Goal: Information Seeking & Learning: Learn about a topic

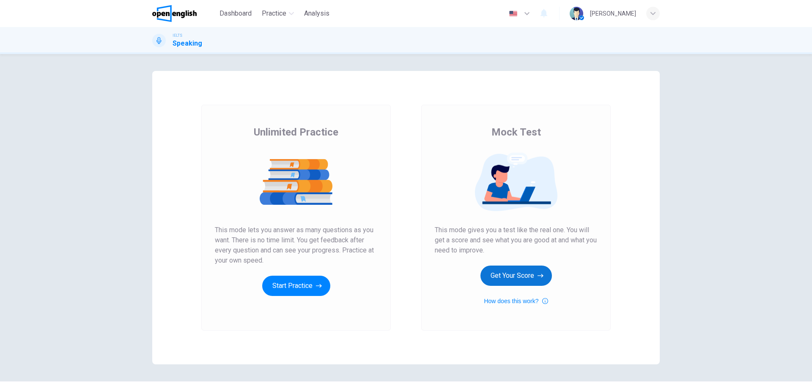
click at [534, 282] on button "Get Your Score" at bounding box center [515, 276] width 71 height 20
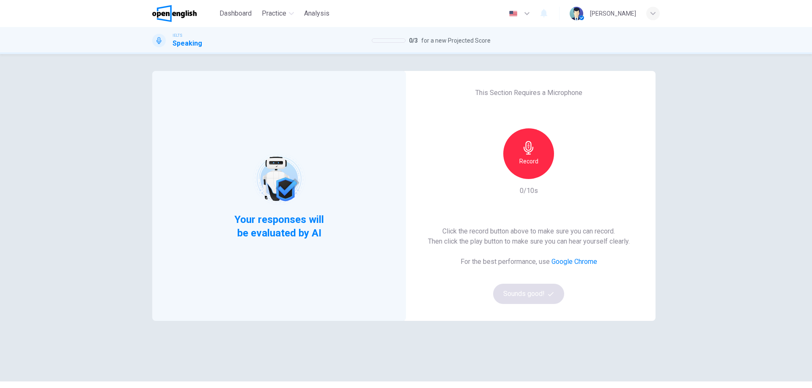
click at [697, 241] on div "Your responses will be evaluated by AI This Section Requires a Microphone Recor…" at bounding box center [406, 221] width 812 height 334
click at [529, 148] on icon "button" at bounding box center [529, 148] width 14 height 14
click at [540, 139] on div "Stop" at bounding box center [528, 153] width 51 height 51
click at [565, 168] on icon "button" at bounding box center [567, 172] width 8 height 8
click at [613, 353] on div "Your responses will be evaluated by AI This Section Requires a Microphone Recor…" at bounding box center [405, 218] width 507 height 294
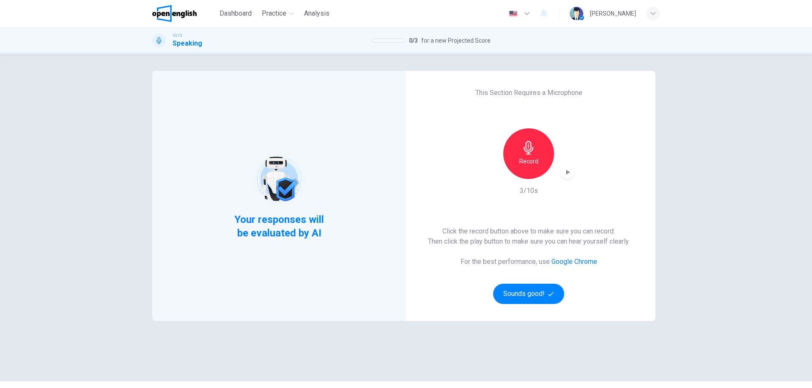
click at [563, 168] on icon "button" at bounding box center [567, 172] width 8 height 8
click at [539, 169] on div "Record" at bounding box center [528, 153] width 51 height 51
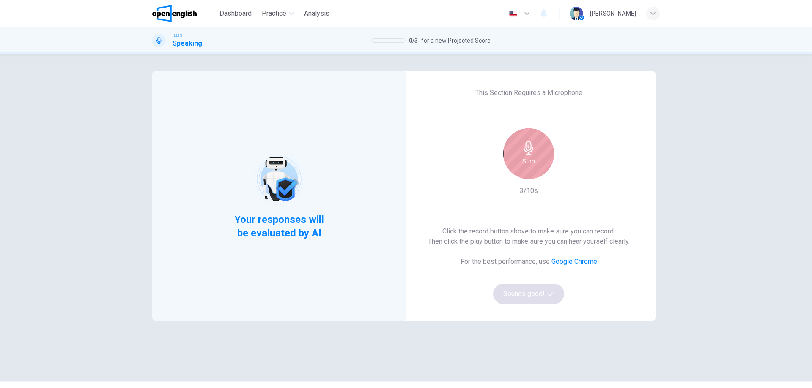
click at [525, 146] on icon "button" at bounding box center [529, 148] width 14 height 14
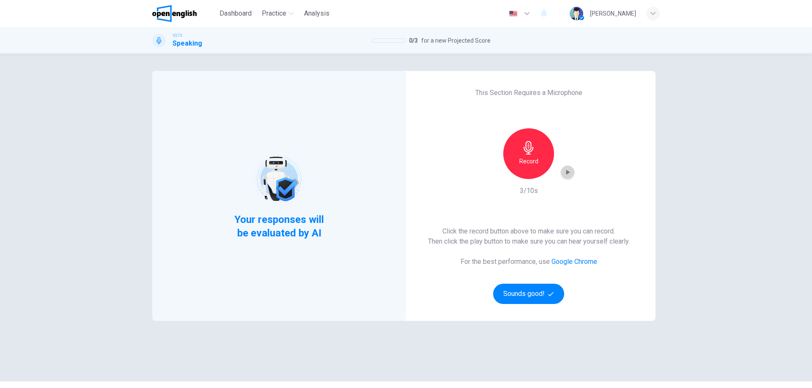
click at [566, 172] on icon "button" at bounding box center [568, 172] width 4 height 5
click at [566, 172] on icon "button" at bounding box center [567, 172] width 8 height 8
click at [566, 172] on icon "button" at bounding box center [568, 172] width 4 height 5
click at [566, 172] on icon "button" at bounding box center [567, 172] width 8 height 8
click at [566, 172] on icon "button" at bounding box center [568, 172] width 4 height 5
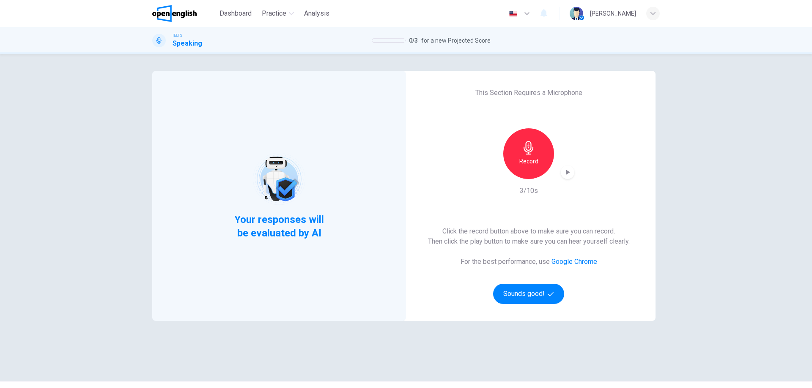
click at [526, 145] on icon "button" at bounding box center [529, 148] width 14 height 14
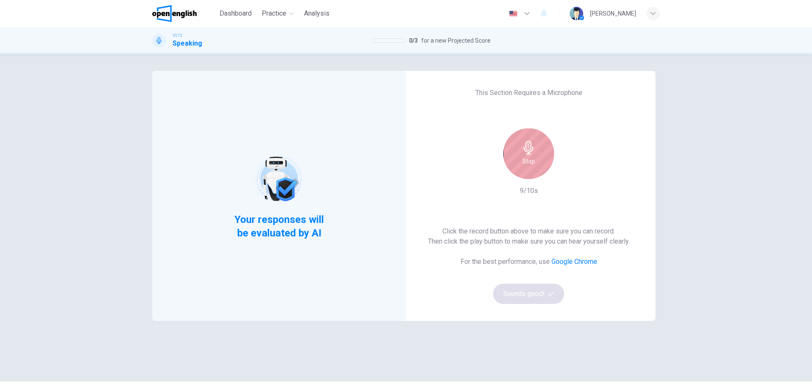
click at [529, 157] on h6 "Stop" at bounding box center [528, 161] width 13 height 10
click at [519, 162] on div "Stop" at bounding box center [528, 153] width 51 height 51
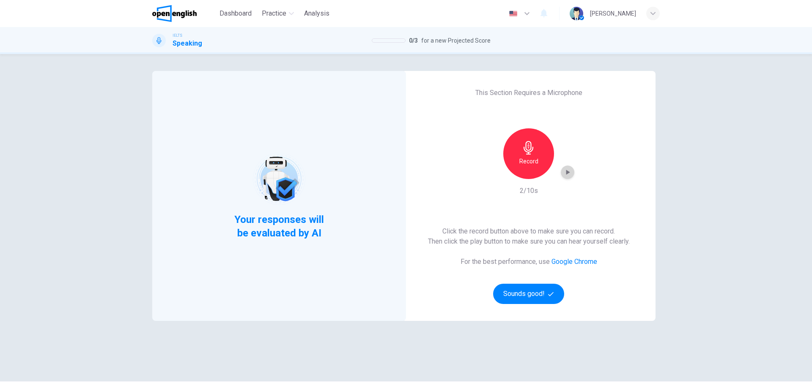
click at [563, 172] on icon "button" at bounding box center [567, 172] width 8 height 8
click at [535, 288] on button "Sounds good!" at bounding box center [528, 294] width 71 height 20
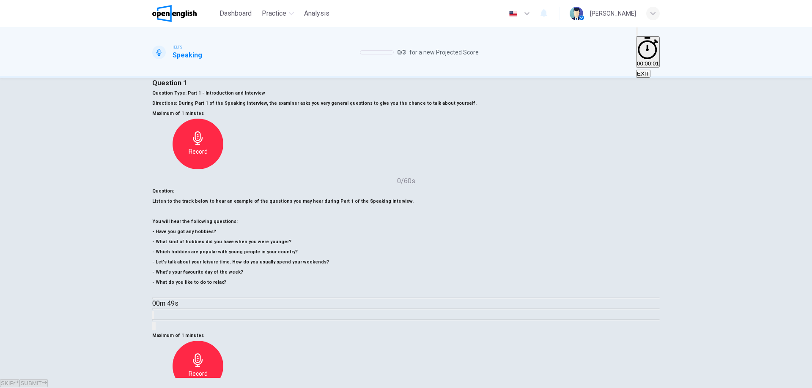
scroll to position [27, 0]
click at [156, 293] on icon "button" at bounding box center [156, 293] width 0 height 0
click at [153, 328] on icon "button" at bounding box center [153, 328] width 0 height 0
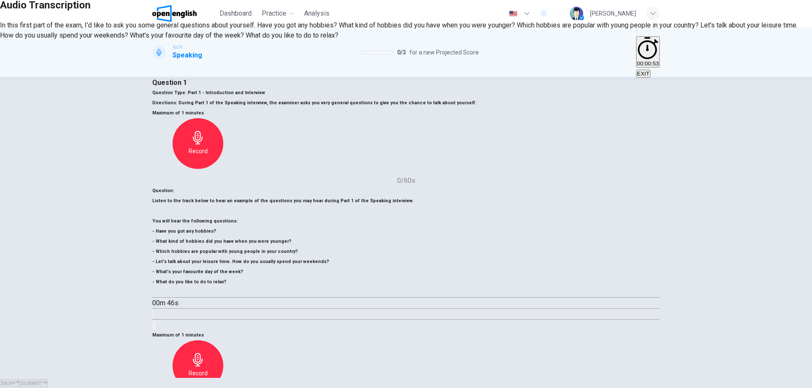
click at [317, 0] on div at bounding box center [406, 0] width 812 height 0
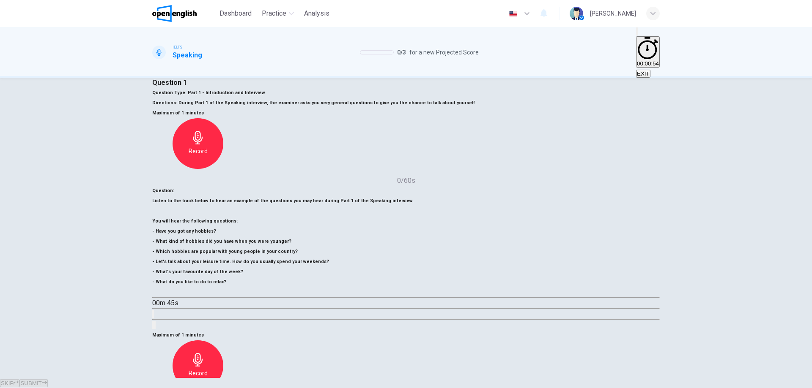
type input "*"
type input "***"
click at [297, 301] on span at bounding box center [297, 301] width 0 height 0
click at [156, 293] on icon "button" at bounding box center [156, 293] width 0 height 0
click at [165, 293] on icon "button" at bounding box center [160, 298] width 9 height 10
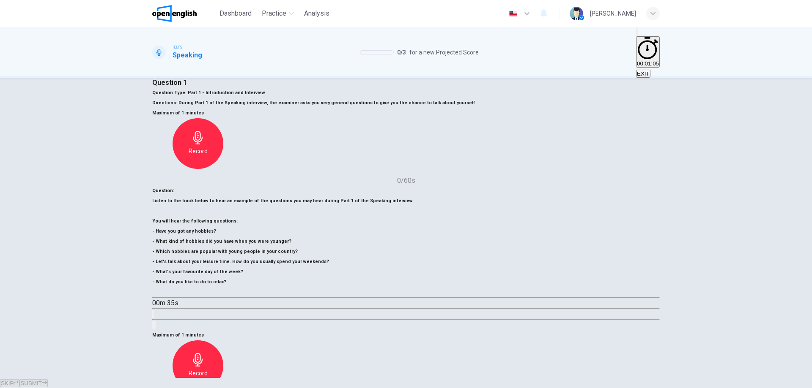
click at [164, 294] on icon "button" at bounding box center [160, 298] width 7 height 8
drag, startPoint x: 530, startPoint y: 228, endPoint x: 535, endPoint y: 229, distance: 4.2
click at [205, 353] on icon "button" at bounding box center [198, 360] width 14 height 14
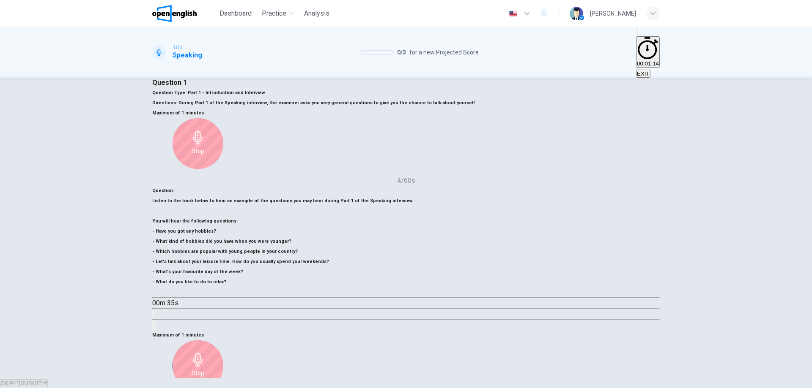
click at [156, 293] on icon "button" at bounding box center [156, 293] width 0 height 0
click at [204, 369] on h6 "Stop" at bounding box center [197, 374] width 13 height 10
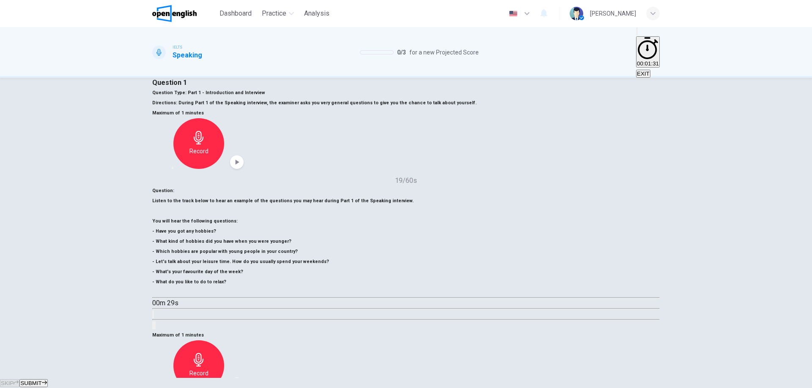
click at [172, 388] on icon "button" at bounding box center [172, 391] width 0 height 0
click at [208, 369] on h6 "Record" at bounding box center [198, 374] width 19 height 10
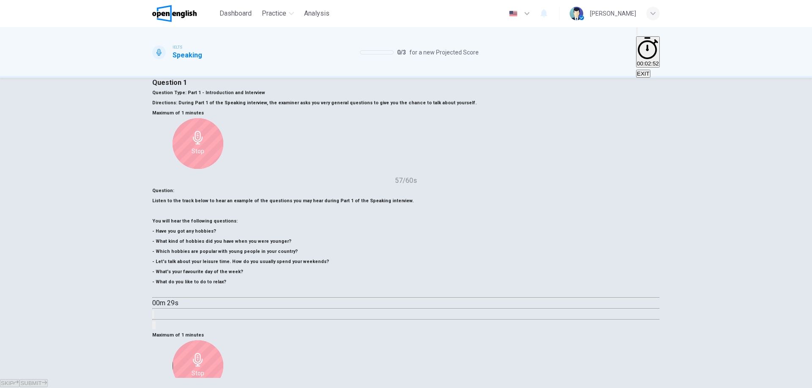
drag, startPoint x: 201, startPoint y: 253, endPoint x: 153, endPoint y: 240, distance: 49.1
click at [153, 240] on div "Question : Listen to the track below to hear an example of the questions you ma…" at bounding box center [405, 258] width 507 height 145
drag, startPoint x: 199, startPoint y: 251, endPoint x: 180, endPoint y: 252, distance: 19.0
click at [180, 252] on h6 "Listen to the track below to hear an example of the questions you may hear duri…" at bounding box center [405, 241] width 507 height 91
drag, startPoint x: 190, startPoint y: 252, endPoint x: 163, endPoint y: 246, distance: 27.9
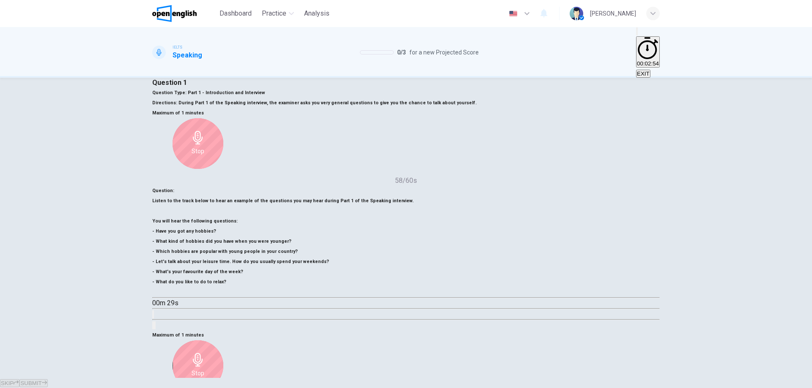
click at [162, 247] on div "Question : Listen to the track below to hear an example of the questions you ma…" at bounding box center [405, 258] width 507 height 145
drag, startPoint x: 168, startPoint y: 240, endPoint x: 254, endPoint y: 241, distance: 85.4
click at [255, 241] on h6 "Listen to the track below to hear an example of the questions you may hear duri…" at bounding box center [405, 241] width 507 height 91
click at [235, 242] on h6 "Listen to the track below to hear an example of the questions you may hear duri…" at bounding box center [405, 241] width 507 height 91
click at [234, 242] on h6 "Listen to the track below to hear an example of the questions you may hear duri…" at bounding box center [405, 241] width 507 height 91
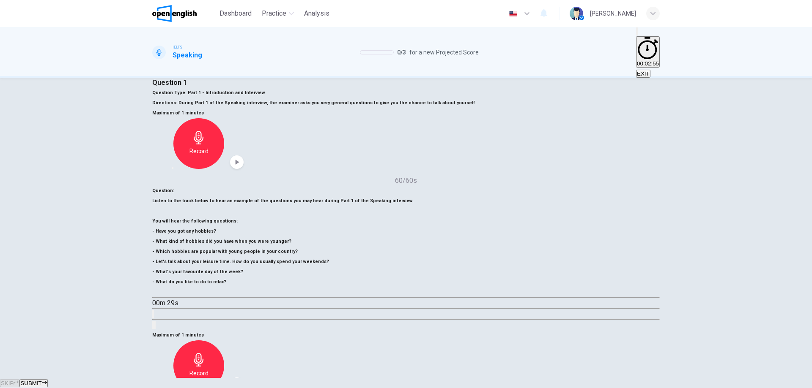
drag, startPoint x: 235, startPoint y: 242, endPoint x: 254, endPoint y: 247, distance: 20.0
click at [254, 247] on h6 "Listen to the track below to hear an example of the questions you may hear duri…" at bounding box center [405, 241] width 507 height 91
click at [172, 388] on icon "button" at bounding box center [172, 391] width 0 height 0
drag, startPoint x: 238, startPoint y: 243, endPoint x: 227, endPoint y: 243, distance: 11.4
click at [227, 243] on h6 "Listen to the track below to hear an example of the questions you may hear duri…" at bounding box center [405, 241] width 507 height 91
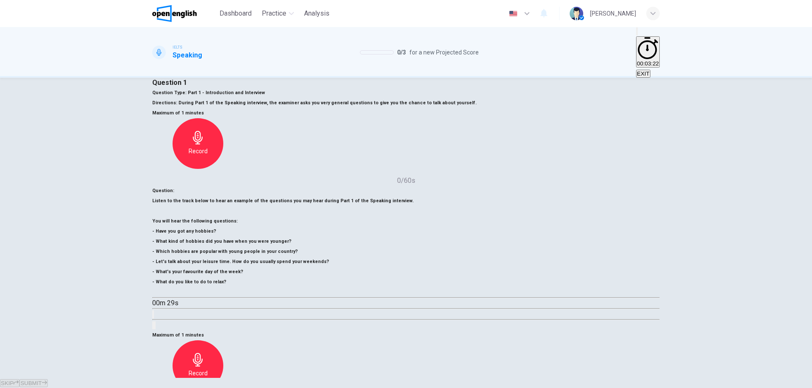
click at [208, 369] on h6 "Record" at bounding box center [198, 374] width 19 height 10
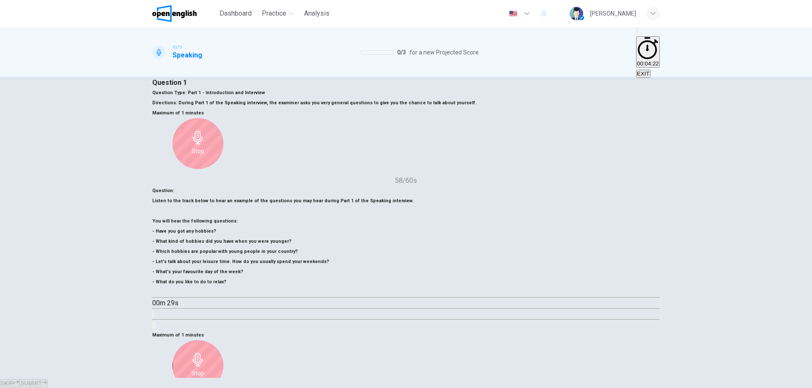
drag, startPoint x: 491, startPoint y: 243, endPoint x: 501, endPoint y: 238, distance: 11.3
click at [243, 341] on div "Stop" at bounding box center [197, 366] width 91 height 51
click at [223, 341] on div "Stop" at bounding box center [197, 366] width 51 height 51
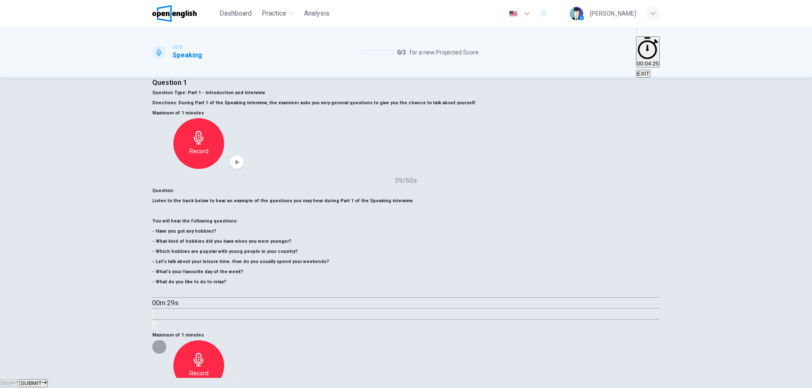
click at [172, 388] on icon "button" at bounding box center [172, 391] width 0 height 0
click at [208, 369] on h6 "Record" at bounding box center [198, 374] width 19 height 10
click at [205, 353] on icon "button" at bounding box center [198, 360] width 14 height 14
click at [241, 380] on icon "button" at bounding box center [236, 384] width 8 height 8
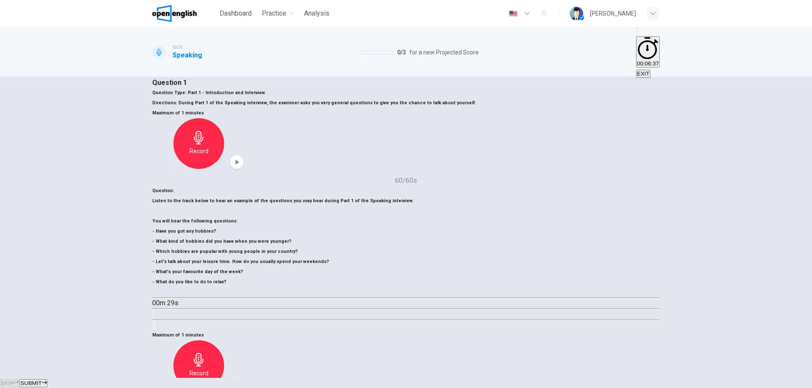
click at [47, 381] on icon "button" at bounding box center [44, 383] width 5 height 4
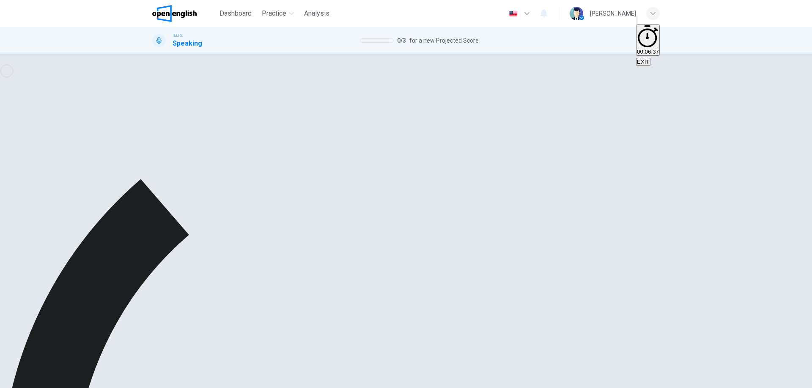
click at [241, 357] on icon "button" at bounding box center [236, 361] width 8 height 8
type input "*"
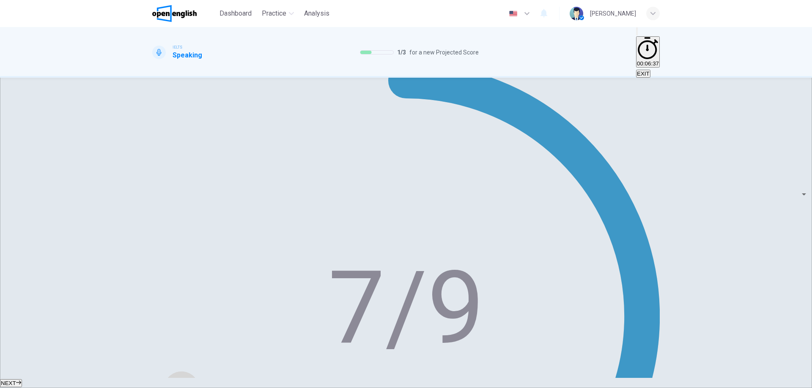
scroll to position [112, 0]
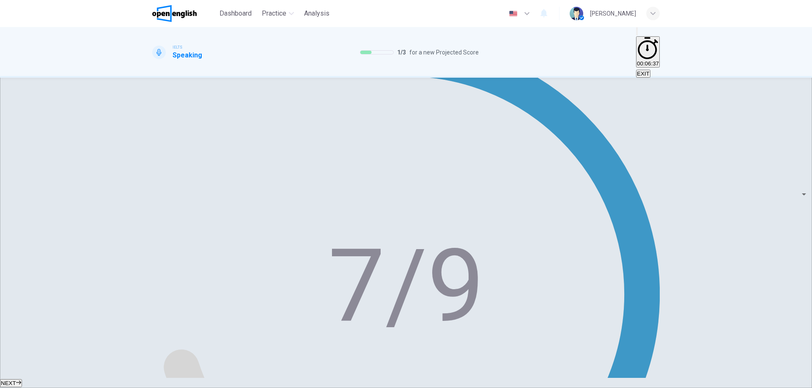
scroll to position [115, 0]
click at [22, 380] on button "NEXT" at bounding box center [11, 384] width 22 height 8
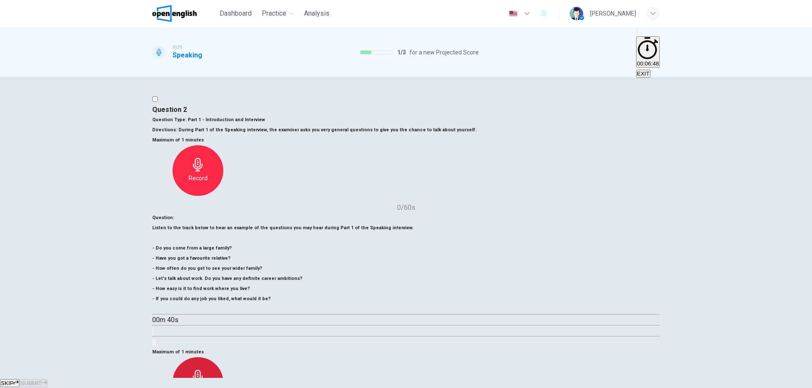
click at [223, 358] on div "Record" at bounding box center [197, 383] width 51 height 51
click at [223, 358] on div "Stop" at bounding box center [197, 383] width 51 height 51
click at [223, 358] on div "Record" at bounding box center [197, 383] width 51 height 51
click at [223, 358] on div "Stop" at bounding box center [197, 383] width 51 height 51
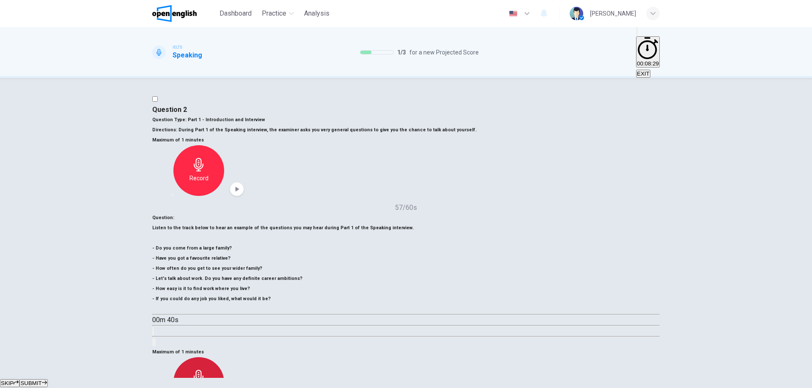
click at [208, 385] on h6 "Record" at bounding box center [198, 390] width 19 height 10
click at [41, 380] on span "SUBMIT" at bounding box center [30, 383] width 21 height 6
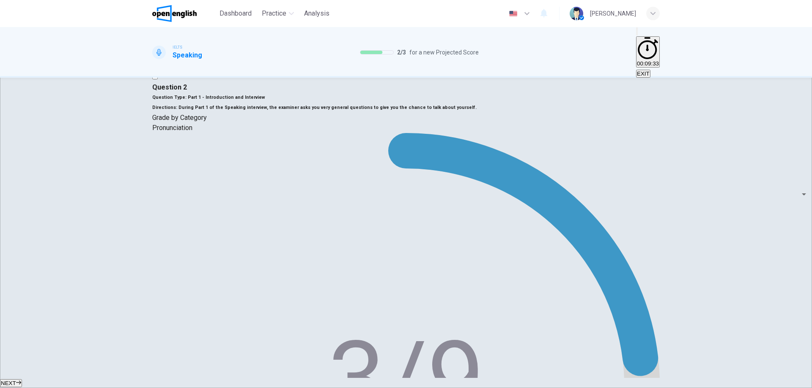
scroll to position [115, 0]
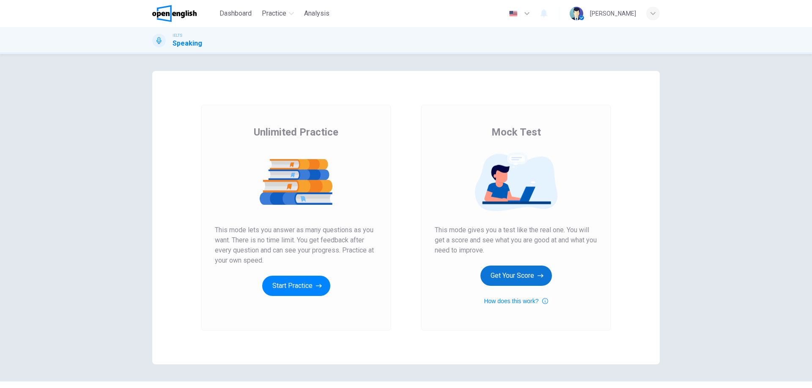
click at [524, 279] on button "Get Your Score" at bounding box center [515, 276] width 71 height 20
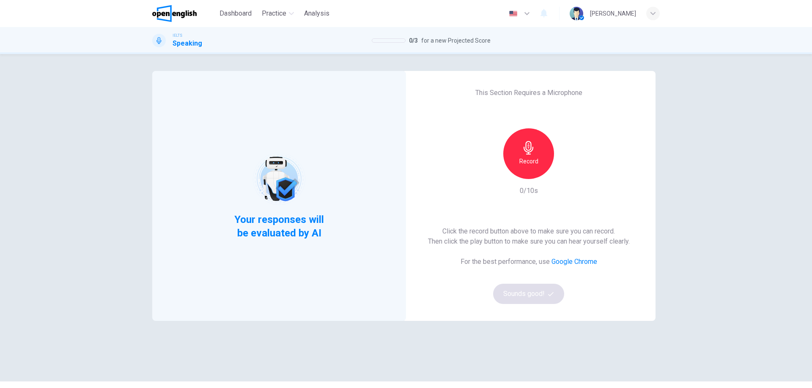
click at [534, 150] on div "Record" at bounding box center [528, 153] width 51 height 51
click at [530, 154] on icon "button" at bounding box center [529, 148] width 14 height 14
click at [543, 300] on button "Sounds good!" at bounding box center [528, 294] width 71 height 20
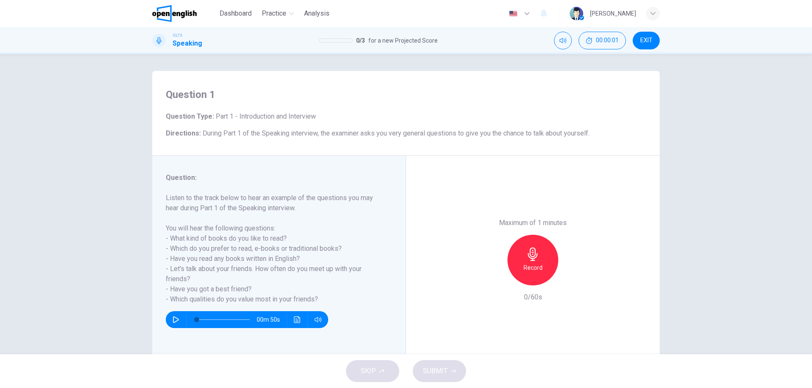
scroll to position [27, 0]
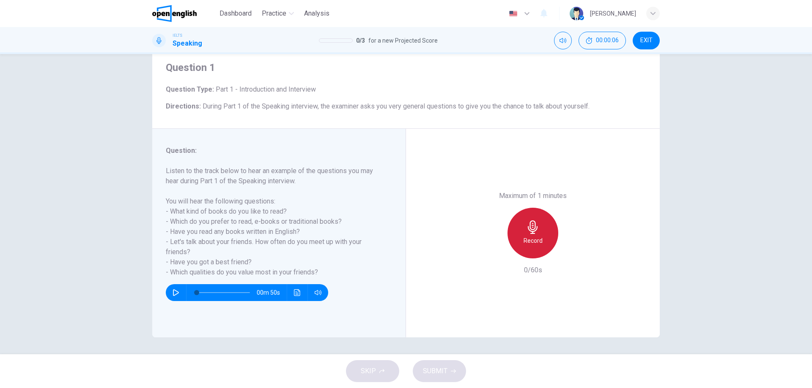
click at [530, 239] on h6 "Record" at bounding box center [532, 241] width 19 height 10
click at [529, 240] on h6 "Stop" at bounding box center [532, 241] width 13 height 10
click at [537, 240] on h6 "Record" at bounding box center [532, 241] width 19 height 10
click at [446, 371] on span "SUBMIT" at bounding box center [435, 372] width 25 height 12
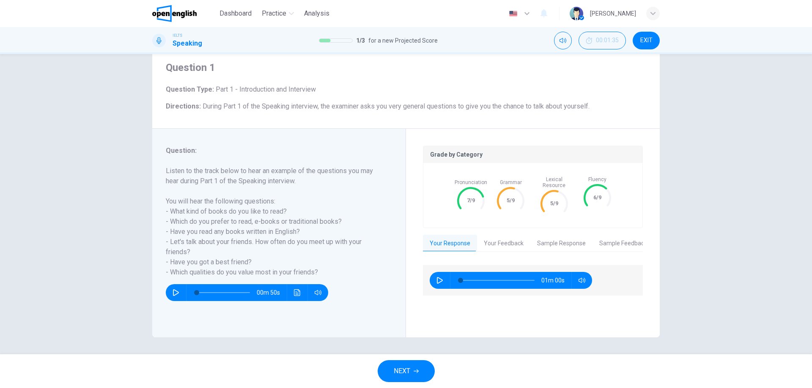
click at [401, 359] on div "NEXT" at bounding box center [406, 372] width 812 height 34
click at [403, 368] on span "NEXT" at bounding box center [402, 372] width 16 height 12
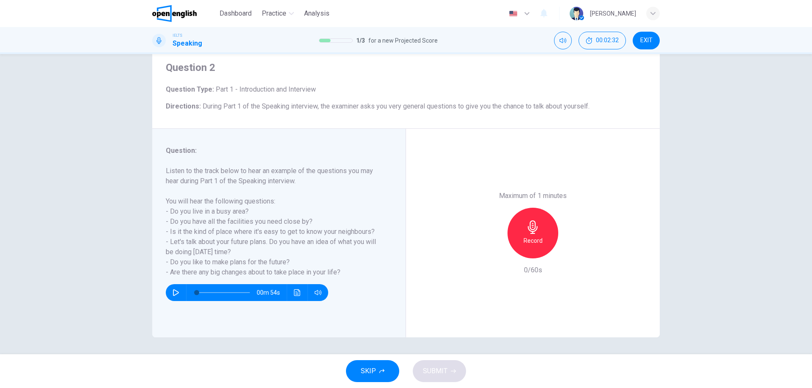
click at [525, 243] on h6 "Record" at bounding box center [532, 241] width 19 height 10
click at [526, 243] on h6 "Stop" at bounding box center [532, 241] width 13 height 10
click at [525, 243] on h6 "Record" at bounding box center [532, 241] width 19 height 10
click at [526, 243] on h6 "Stop" at bounding box center [532, 241] width 13 height 10
click at [526, 241] on h6 "Record" at bounding box center [532, 241] width 19 height 10
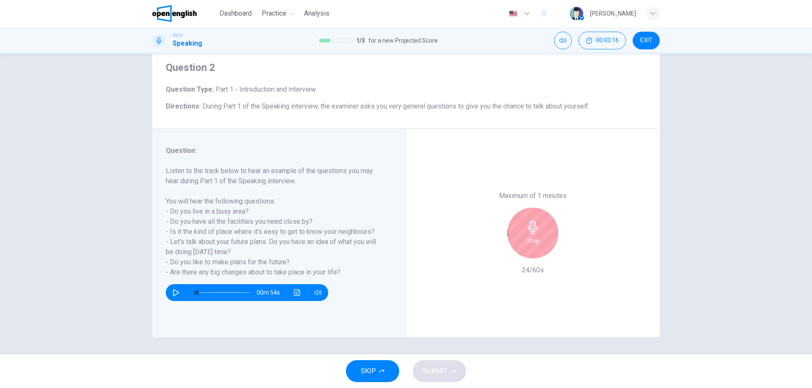
click at [528, 241] on h6 "Stop" at bounding box center [532, 241] width 13 height 10
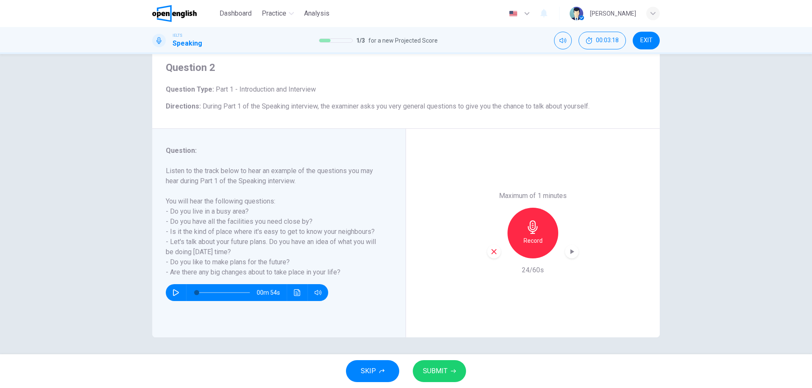
click at [495, 248] on div "button" at bounding box center [494, 252] width 14 height 14
click at [300, 289] on button "Click to see the audio transcription" at bounding box center [297, 292] width 14 height 17
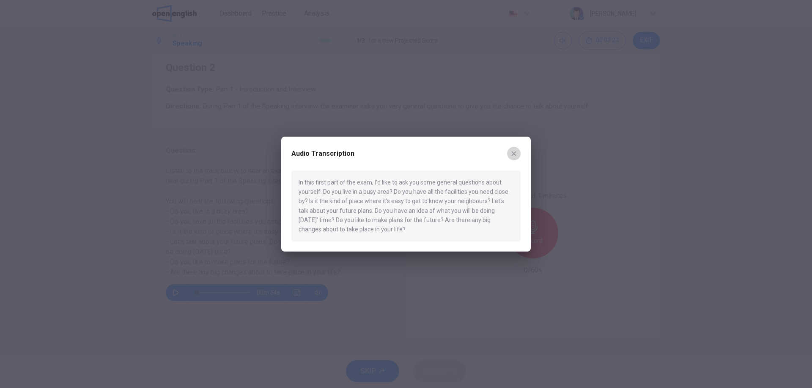
click at [514, 152] on icon "button" at bounding box center [513, 153] width 7 height 7
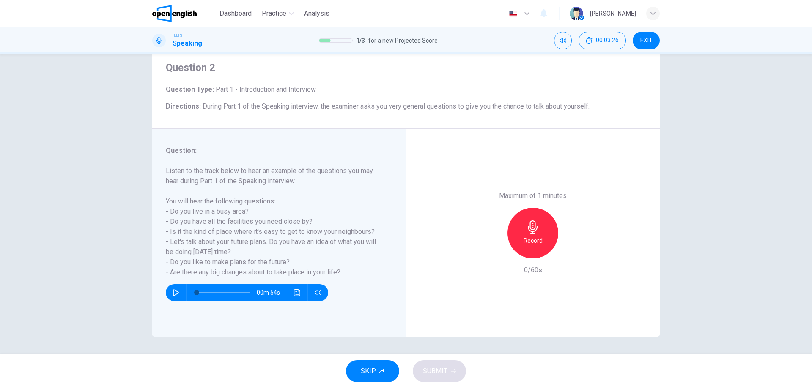
drag, startPoint x: 339, startPoint y: 272, endPoint x: 199, endPoint y: 267, distance: 140.0
click at [199, 267] on h6 "Listen to the track below to hear an example of the questions you may hear duri…" at bounding box center [274, 222] width 216 height 112
click at [529, 230] on icon "button" at bounding box center [533, 228] width 10 height 14
click at [490, 253] on icon "button" at bounding box center [494, 252] width 8 height 8
click at [530, 235] on div "Record" at bounding box center [532, 233] width 51 height 51
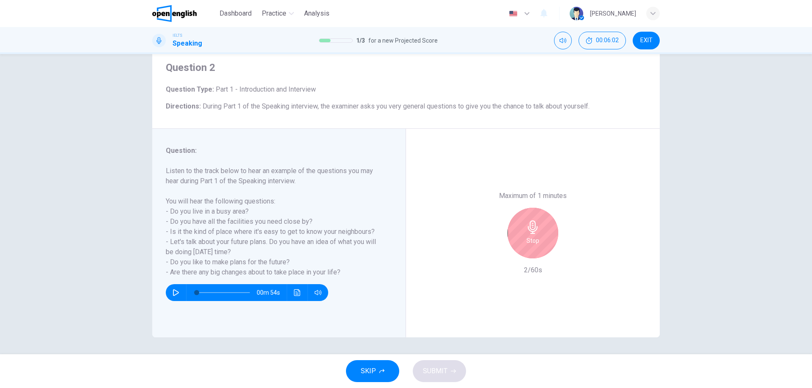
click at [530, 235] on div "Stop" at bounding box center [532, 233] width 51 height 51
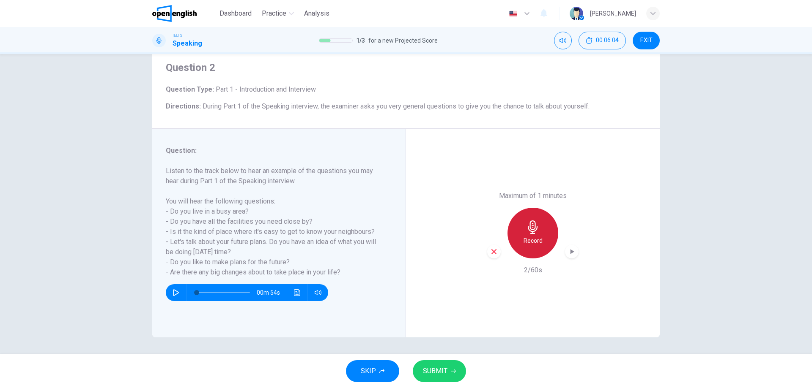
click at [530, 235] on div "Record" at bounding box center [532, 233] width 51 height 51
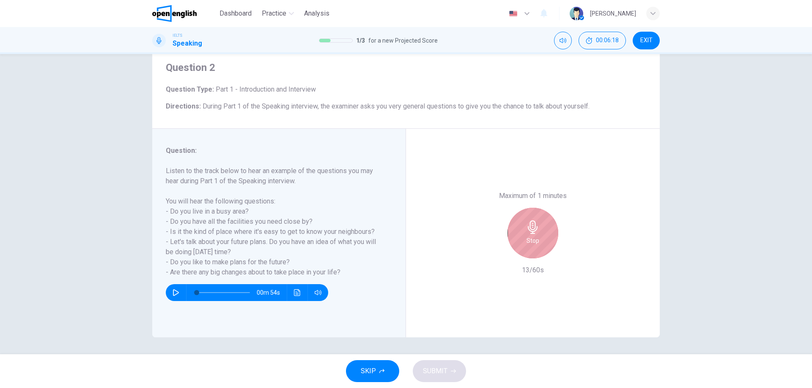
click at [530, 235] on div "Stop" at bounding box center [532, 233] width 51 height 51
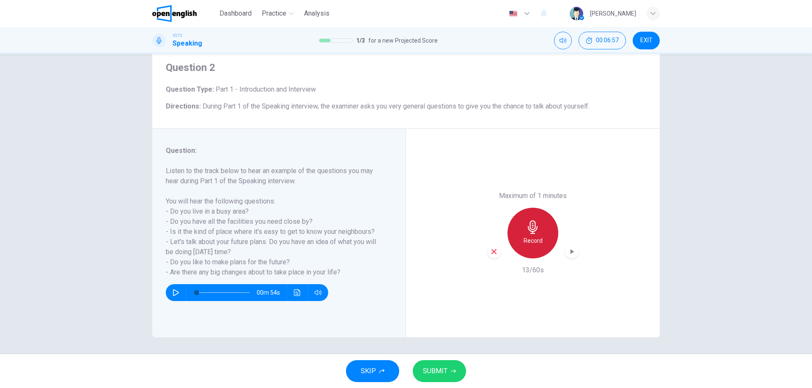
click at [533, 233] on icon "button" at bounding box center [533, 228] width 14 height 14
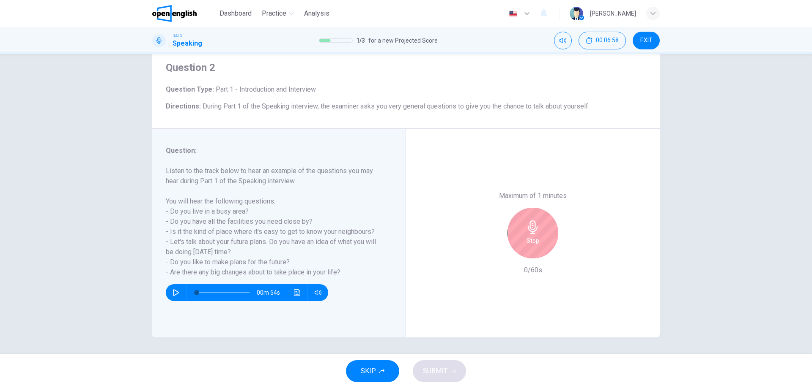
click at [533, 233] on icon "button" at bounding box center [533, 228] width 14 height 14
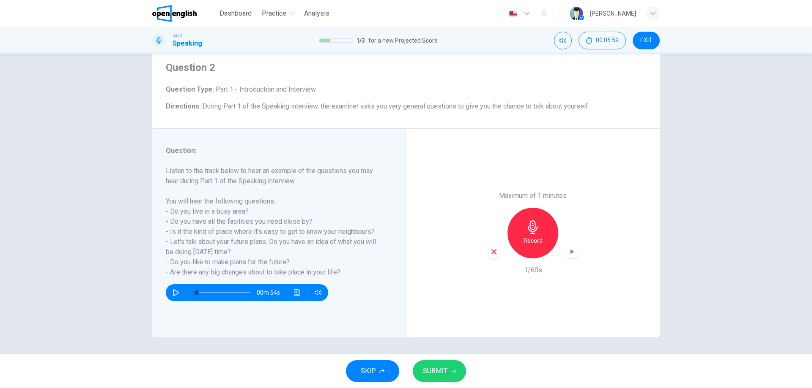
click at [533, 233] on icon "button" at bounding box center [533, 228] width 14 height 14
click at [519, 225] on div "Record" at bounding box center [532, 233] width 51 height 51
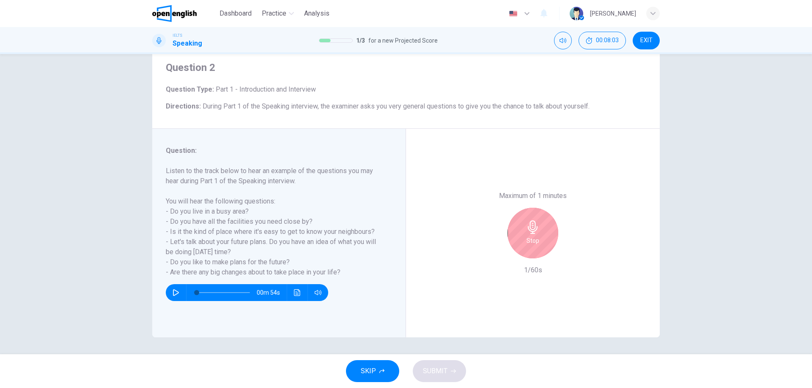
click at [519, 225] on div "Stop" at bounding box center [532, 233] width 51 height 51
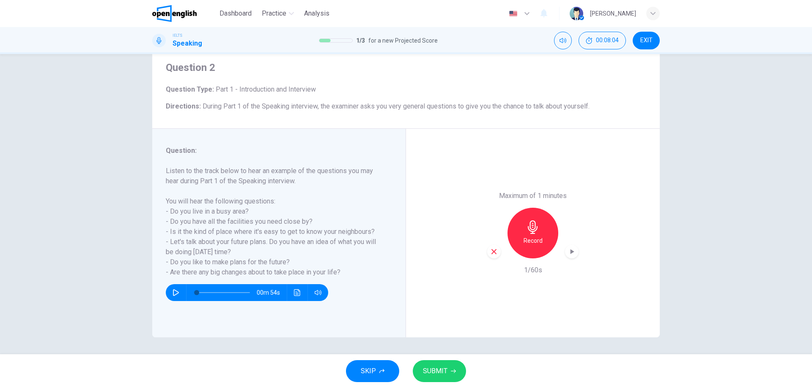
click at [523, 235] on div "Record" at bounding box center [532, 233] width 51 height 51
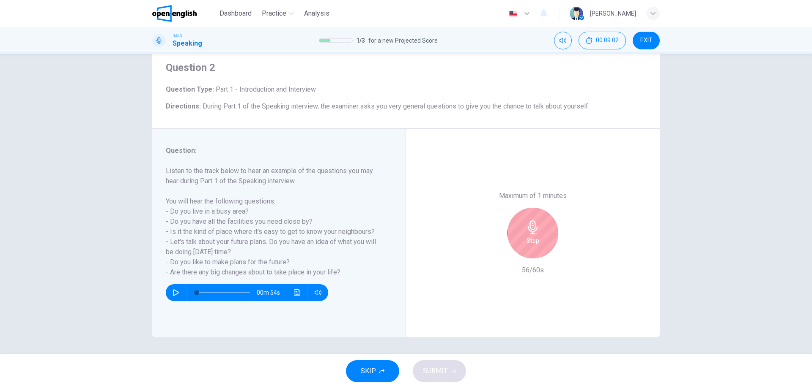
click at [522, 233] on div "Stop" at bounding box center [532, 233] width 51 height 51
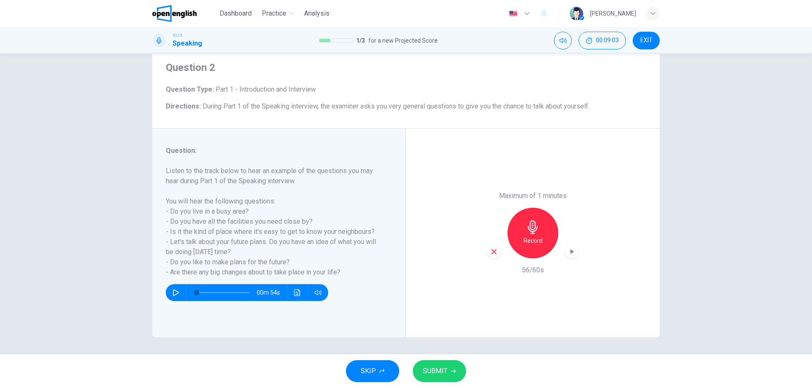
click at [448, 368] on button "SUBMIT" at bounding box center [439, 372] width 53 height 22
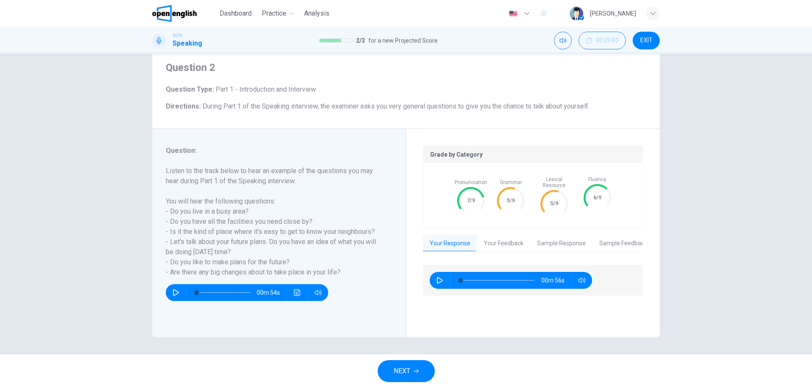
click at [519, 235] on button "Your Feedback" at bounding box center [503, 244] width 53 height 18
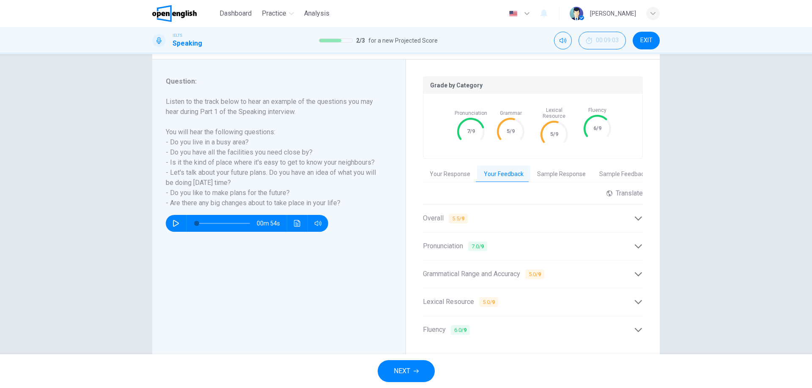
scroll to position [115, 0]
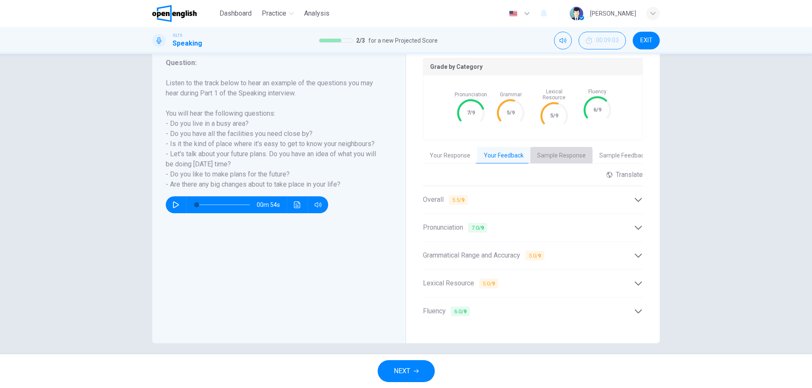
click at [547, 152] on button "Sample Response" at bounding box center [561, 156] width 62 height 18
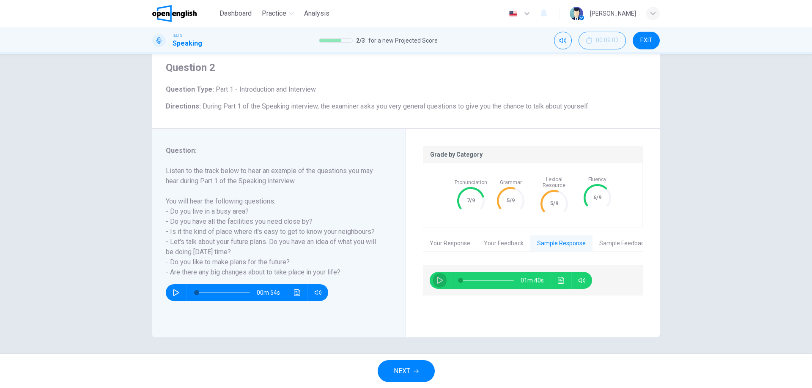
click at [441, 272] on button "button" at bounding box center [440, 280] width 14 height 17
click at [433, 272] on button "button" at bounding box center [440, 280] width 14 height 17
type input "*"
click at [604, 235] on button "Sample Feedback" at bounding box center [622, 244] width 61 height 18
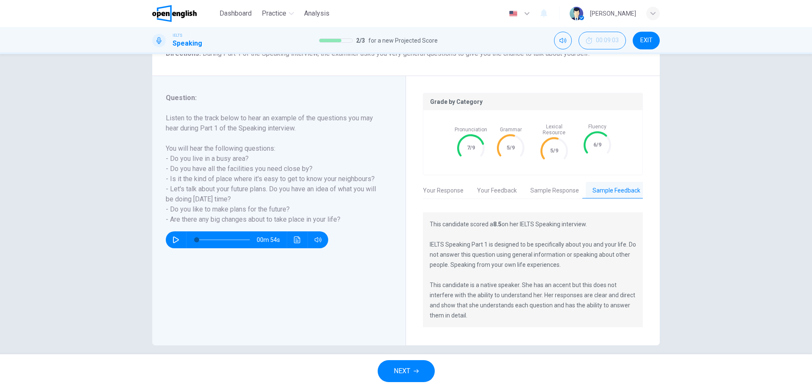
scroll to position [82, 0]
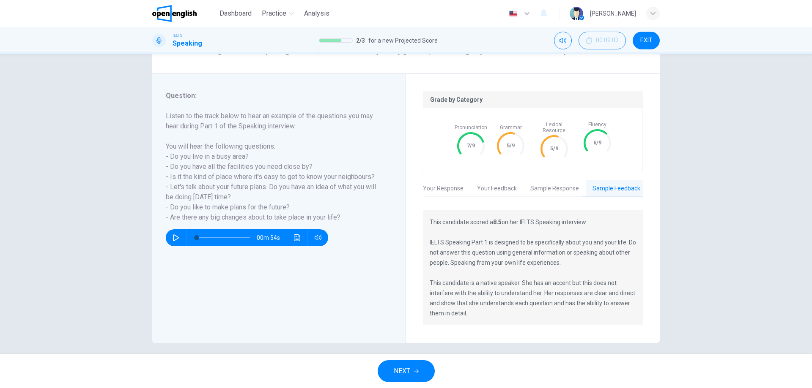
click at [418, 372] on icon "button" at bounding box center [415, 372] width 5 height 4
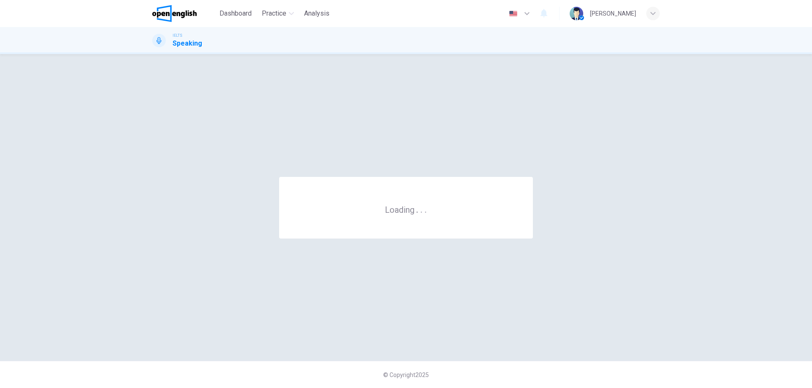
scroll to position [0, 0]
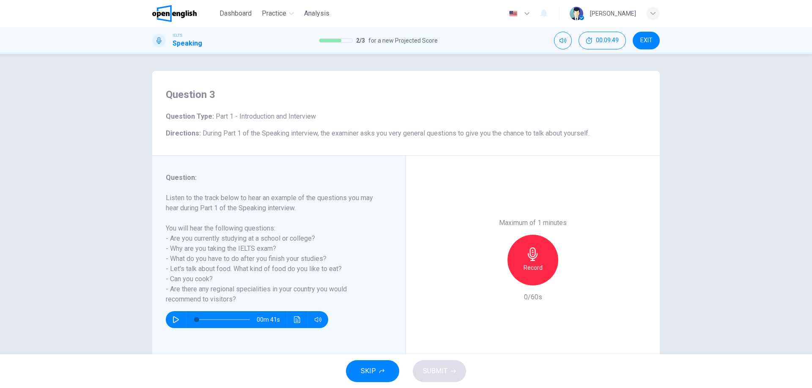
click at [535, 267] on h6 "Record" at bounding box center [532, 268] width 19 height 10
click at [535, 267] on h6 "Stop" at bounding box center [532, 268] width 13 height 10
click at [541, 257] on div "Record" at bounding box center [532, 260] width 51 height 51
click at [449, 363] on button "SUBMIT" at bounding box center [439, 372] width 53 height 22
click at [604, 44] on button "00:11:54" at bounding box center [601, 41] width 47 height 18
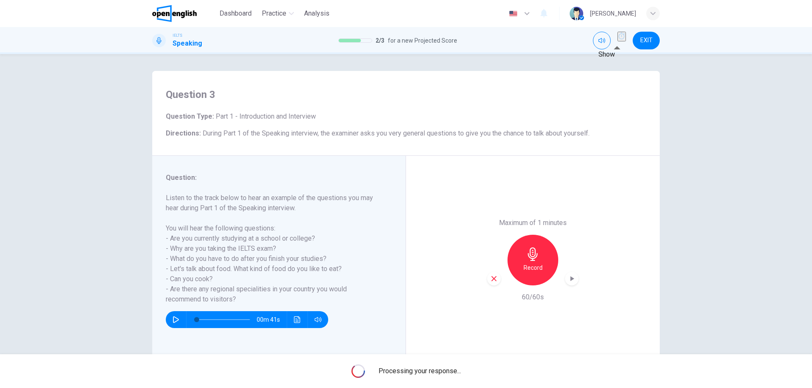
click at [618, 38] on icon "Show" at bounding box center [621, 36] width 7 height 7
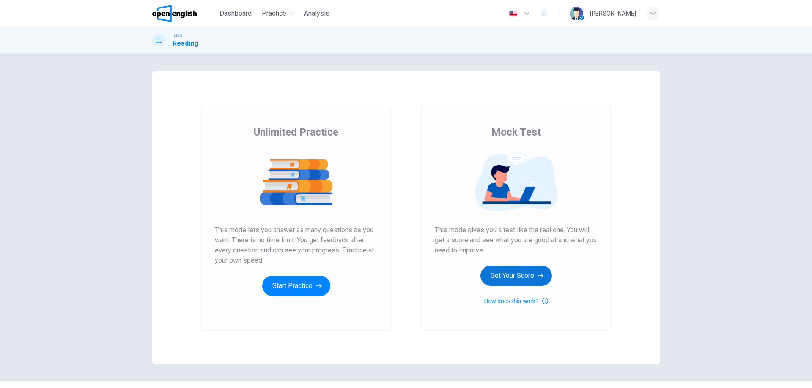
click at [522, 276] on button "Get Your Score" at bounding box center [515, 276] width 71 height 20
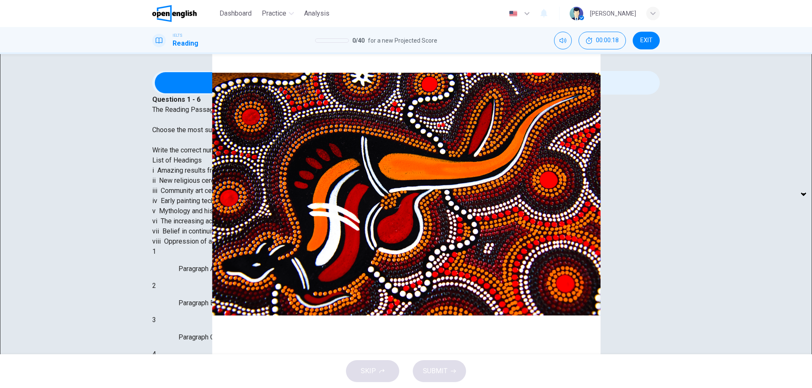
scroll to position [85, 0]
click at [198, 291] on body "This site uses cookies, as explained in our Privacy Policy . If you agree to th…" at bounding box center [406, 194] width 812 height 388
click at [323, 388] on div at bounding box center [406, 388] width 812 height 0
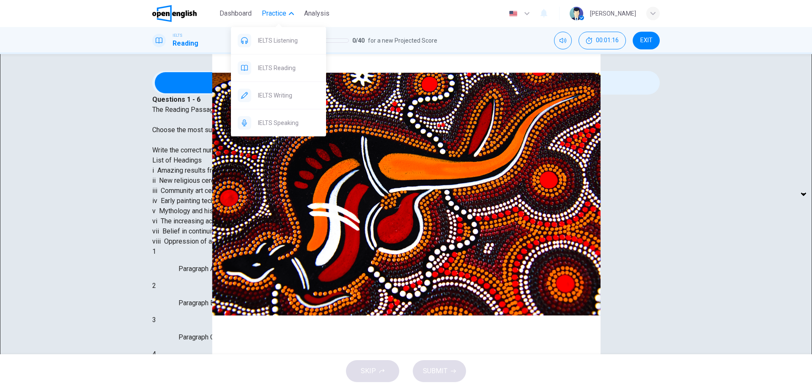
click at [277, 12] on span "Practice" at bounding box center [274, 13] width 25 height 10
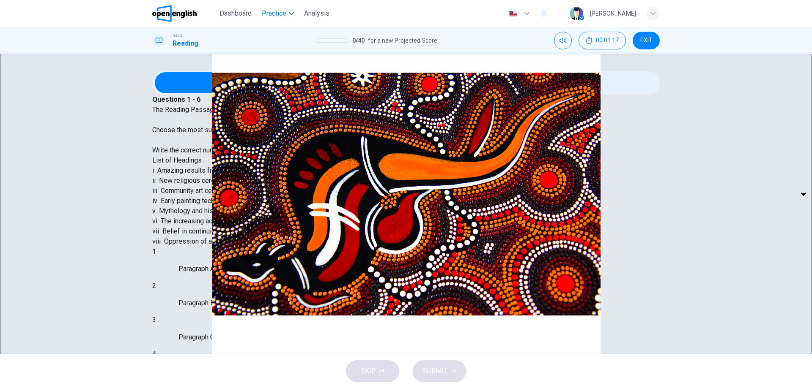
click at [285, 9] on span "Practice" at bounding box center [274, 13] width 25 height 10
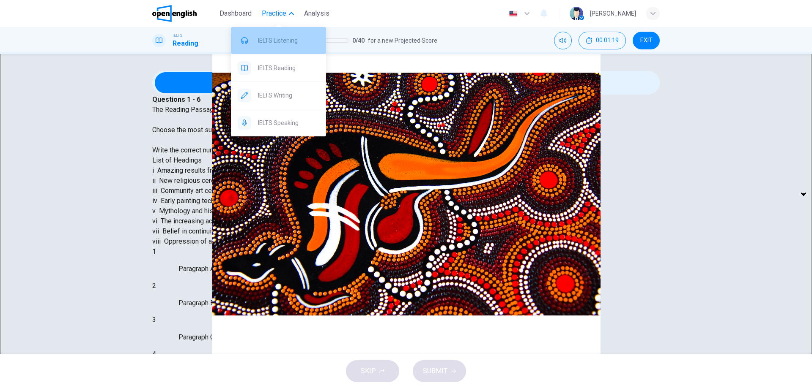
click at [297, 51] on div "IELTS Listening" at bounding box center [278, 40] width 95 height 27
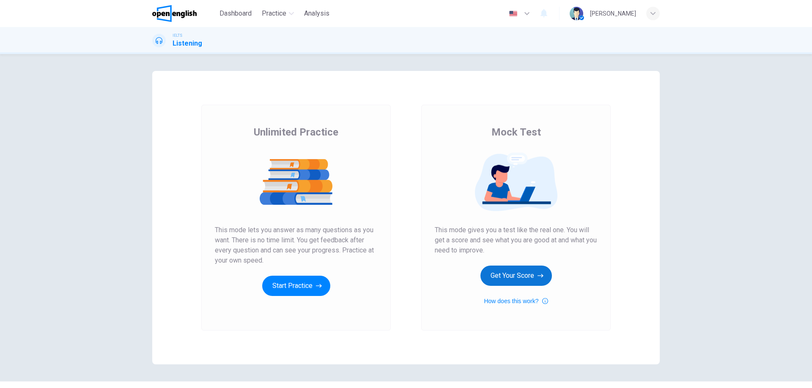
click at [537, 274] on icon "button" at bounding box center [540, 276] width 6 height 8
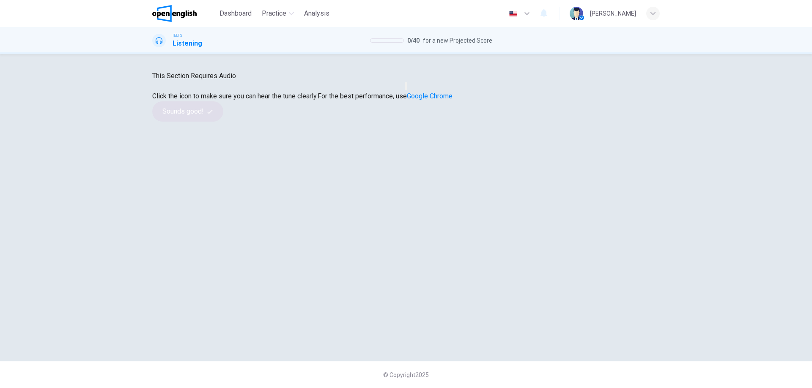
click at [406, 88] on icon "button" at bounding box center [406, 88] width 0 height 0
click at [223, 122] on button "Sounds good!" at bounding box center [187, 111] width 71 height 20
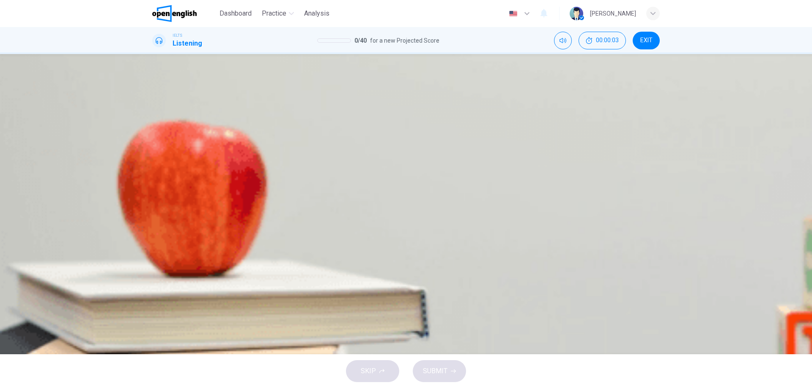
click at [733, 238] on div "Question 1 Choose the correct letter, A , B or C . The parkland which makes up …" at bounding box center [406, 204] width 812 height 301
click at [156, 167] on button "button" at bounding box center [159, 174] width 14 height 14
click at [179, 149] on div "A" at bounding box center [166, 146] width 26 height 6
click at [435, 373] on span "SUBMIT" at bounding box center [435, 372] width 25 height 12
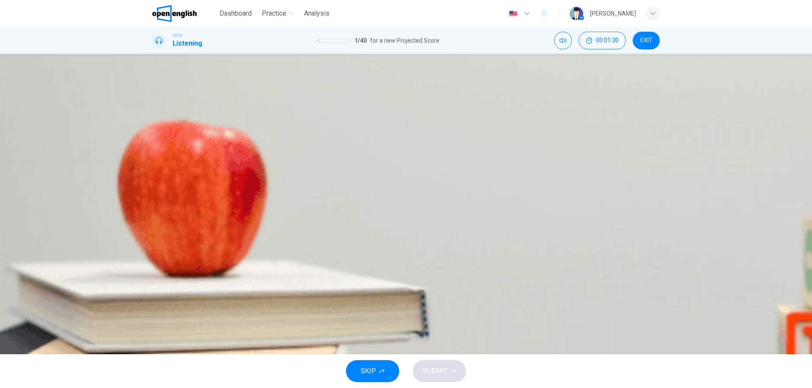
click at [268, 184] on span at bounding box center [270, 186] width 5 height 5
click at [293, 149] on div "B" at bounding box center [260, 146] width 66 height 6
click at [436, 367] on span "SUBMIT" at bounding box center [435, 372] width 25 height 12
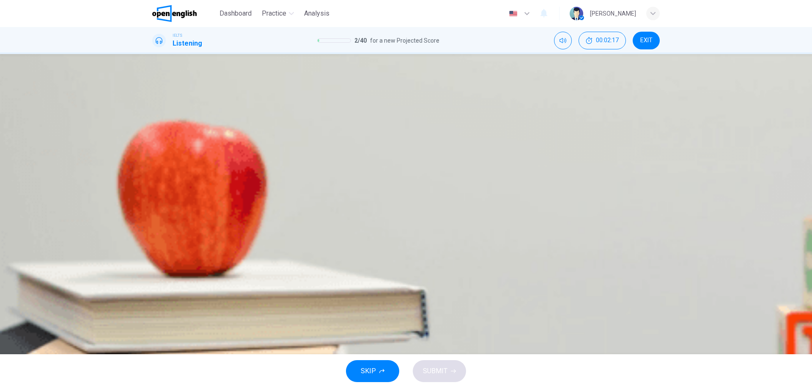
click at [370, 149] on div "B" at bounding box center [311, 146] width 118 height 6
click at [449, 380] on button "SUBMIT" at bounding box center [439, 372] width 53 height 22
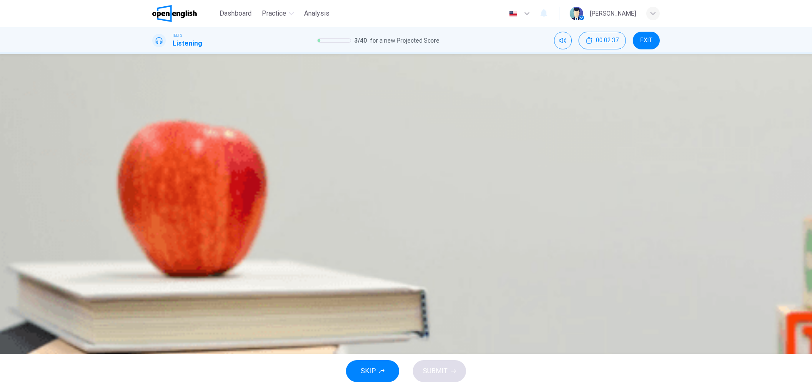
click at [263, 149] on div "B" at bounding box center [240, 146] width 46 height 6
click at [450, 374] on button "SUBMIT" at bounding box center [439, 372] width 53 height 22
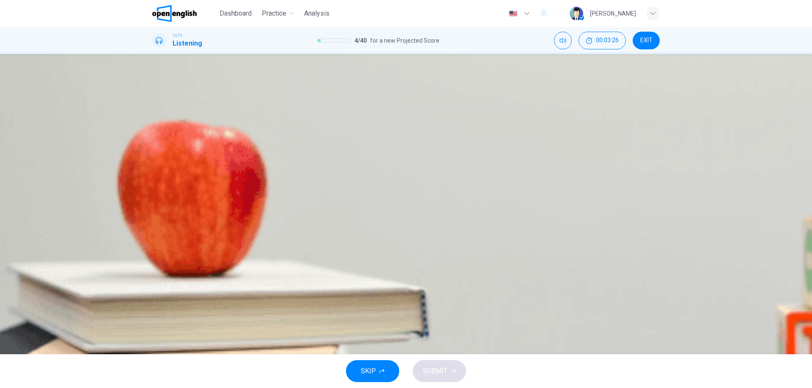
click at [384, 149] on div "C" at bounding box center [376, 146] width 76 height 6
click at [447, 361] on button "SUBMIT" at bounding box center [439, 372] width 53 height 22
click at [156, 167] on button "button" at bounding box center [159, 174] width 14 height 14
drag, startPoint x: 374, startPoint y: 235, endPoint x: 379, endPoint y: 233, distance: 5.3
click at [377, 149] on div "C" at bounding box center [376, 146] width 76 height 6
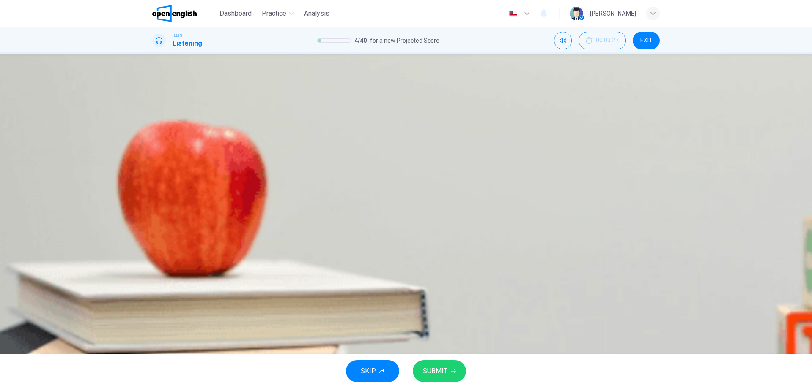
click at [379, 149] on div "C" at bounding box center [376, 146] width 76 height 6
click at [382, 149] on div "C" at bounding box center [376, 146] width 76 height 6
click at [441, 374] on span "SUBMIT" at bounding box center [435, 372] width 25 height 12
click at [406, 156] on span "listen to the noises in the park." at bounding box center [376, 152] width 76 height 6
click at [438, 377] on span "SUBMIT" at bounding box center [435, 372] width 25 height 12
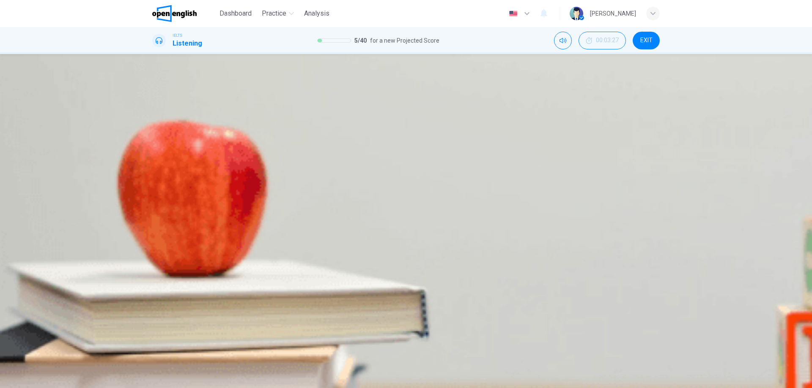
drag, startPoint x: 507, startPoint y: 321, endPoint x: 519, endPoint y: 347, distance: 28.0
click at [507, 157] on div "Question 5 Choose the correct letter, A , B or C . The speaker advises walkers …" at bounding box center [405, 114] width 507 height 86
type input "**"
